Goal: Navigation & Orientation: Find specific page/section

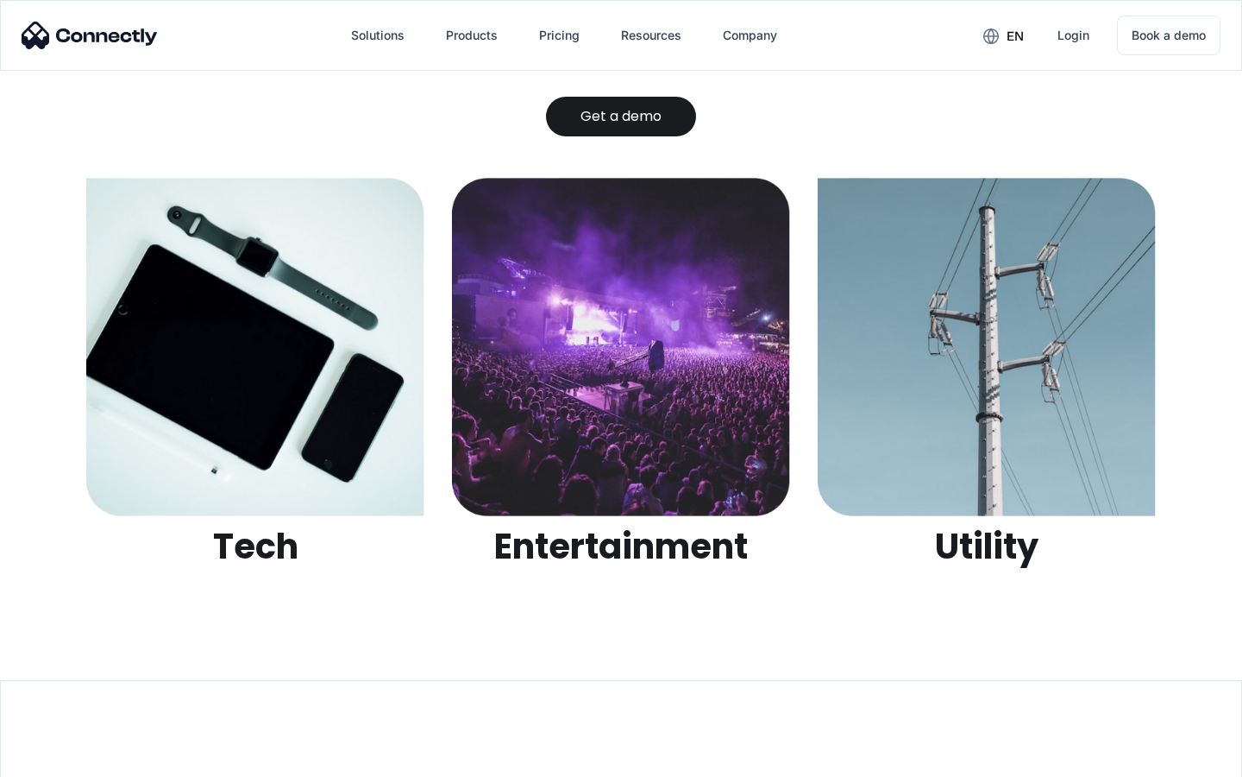
scroll to position [5443, 0]
